Goal: Check status

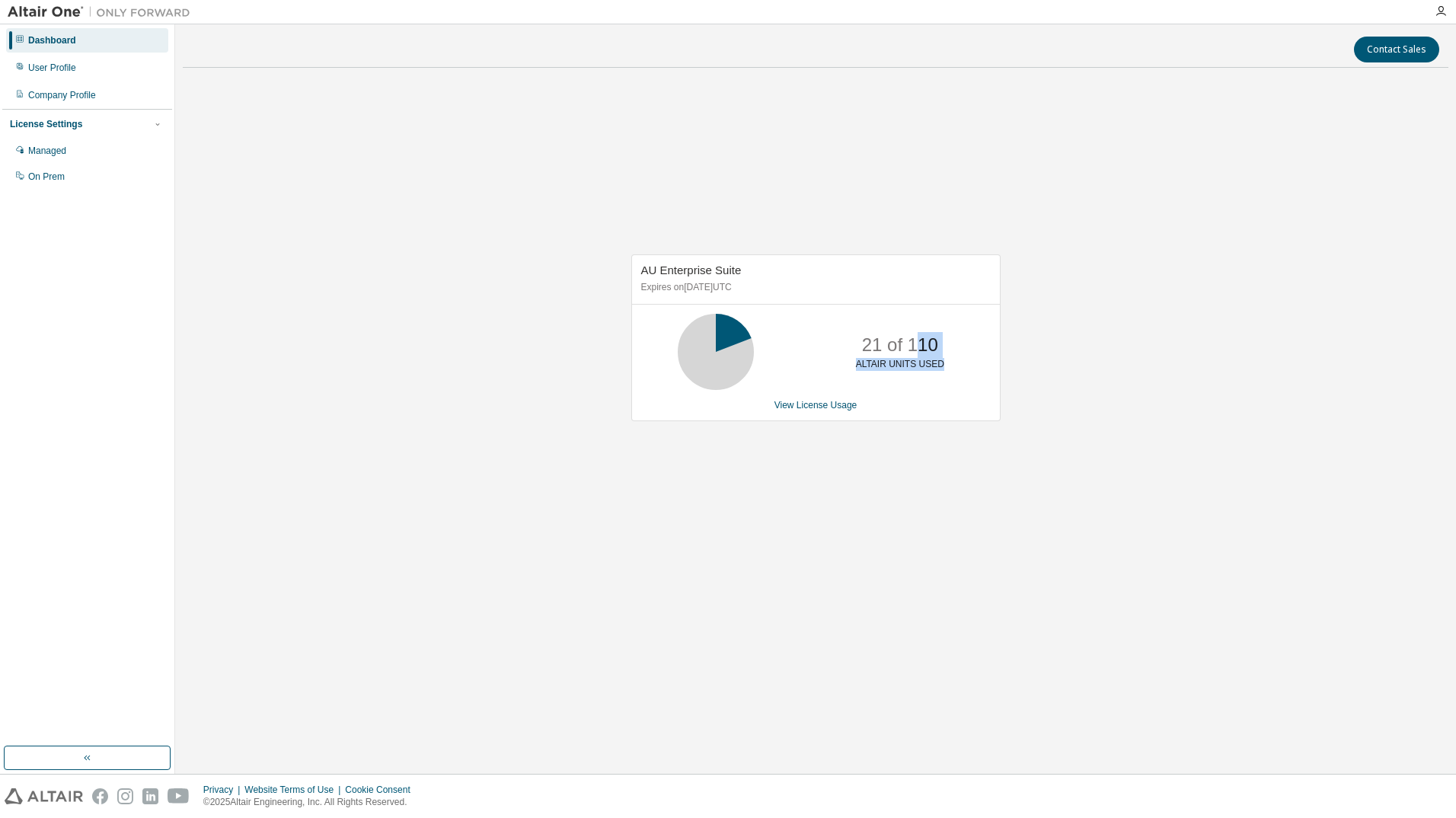
drag, startPoint x: 915, startPoint y: 350, endPoint x: 970, endPoint y: 353, distance: 55.1
click at [970, 353] on div "21 of 110 ALTAIR UNITS USED" at bounding box center [816, 352] width 367 height 76
drag, startPoint x: 970, startPoint y: 353, endPoint x: 1158, endPoint y: 497, distance: 236.8
click at [1158, 497] on div "AU Enterprise Suite Expires on [DATE] UTC 21 of 110 ALTAIR UNITS USED View Lice…" at bounding box center [816, 345] width 1266 height 532
